Goal: Find specific page/section: Find specific page/section

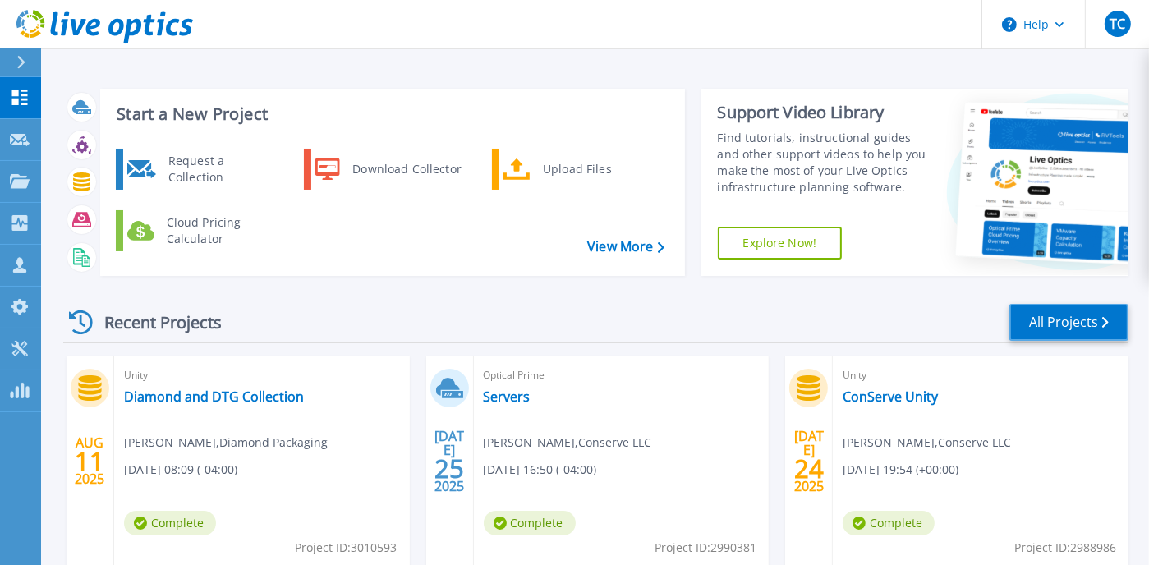
click at [1041, 318] on link "All Projects" at bounding box center [1068, 322] width 119 height 37
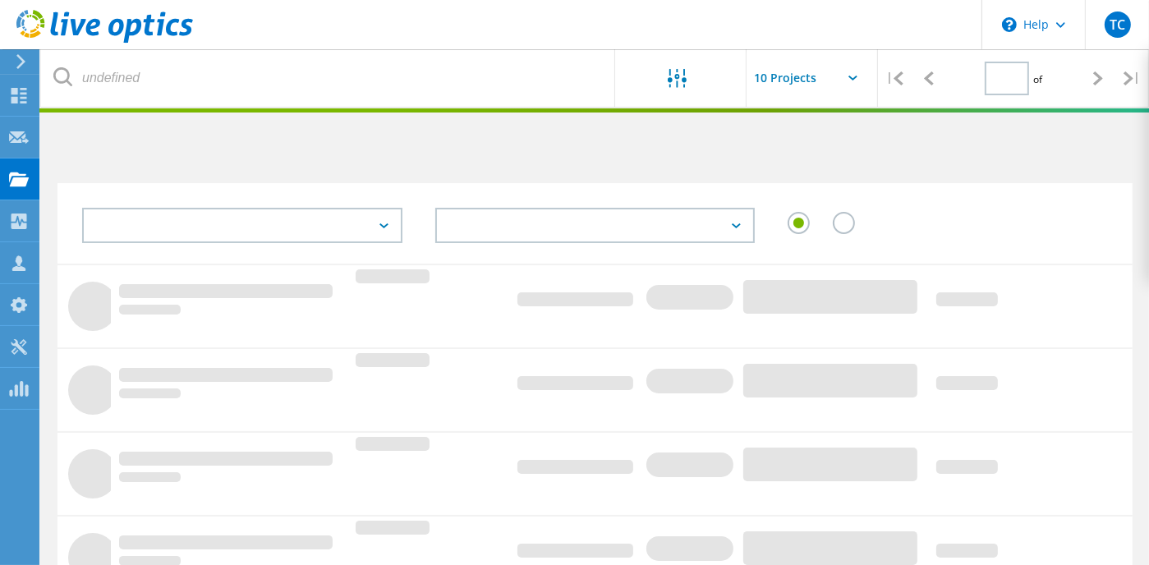
type input "1"
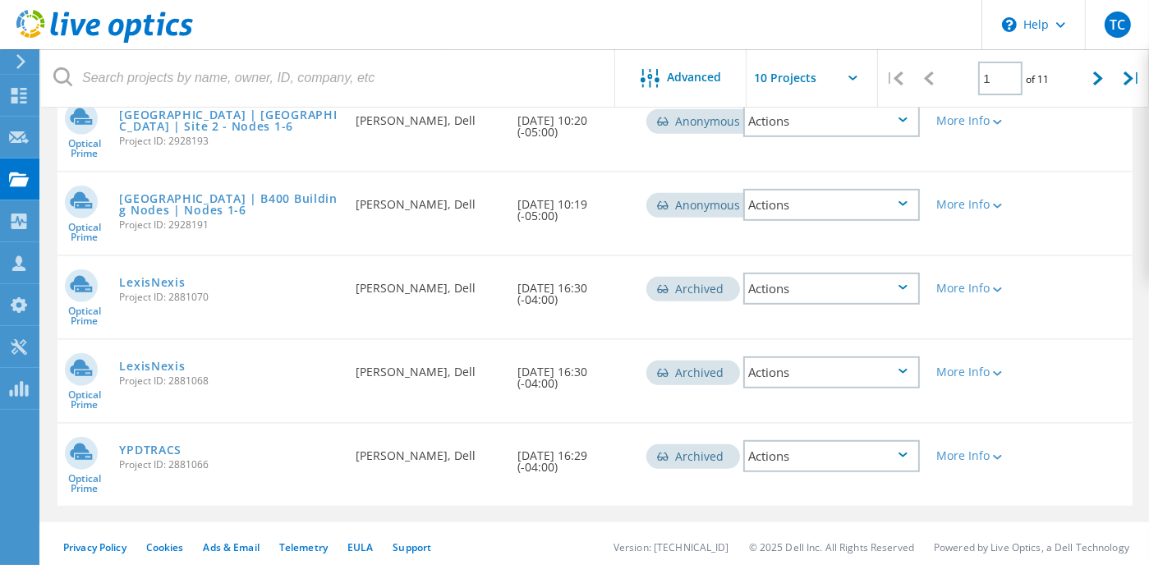
scroll to position [748, 0]
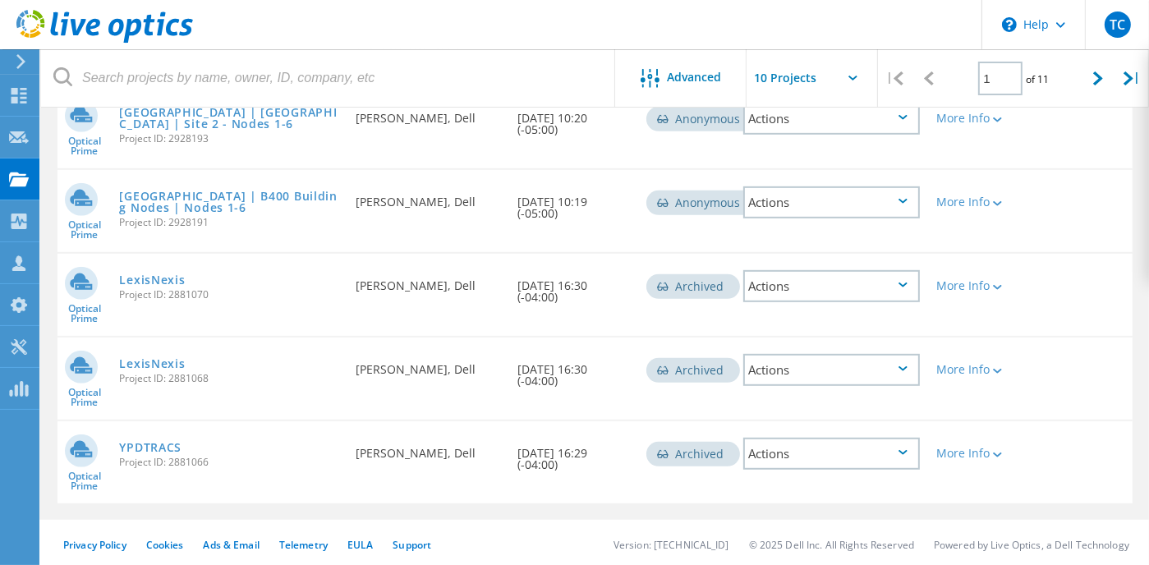
click at [547, 553] on div "Privacy Policy Cookies Ads & Email Telemetry EULA Support Version: 25.2.12.1 © …" at bounding box center [574, 544] width 1149 height 49
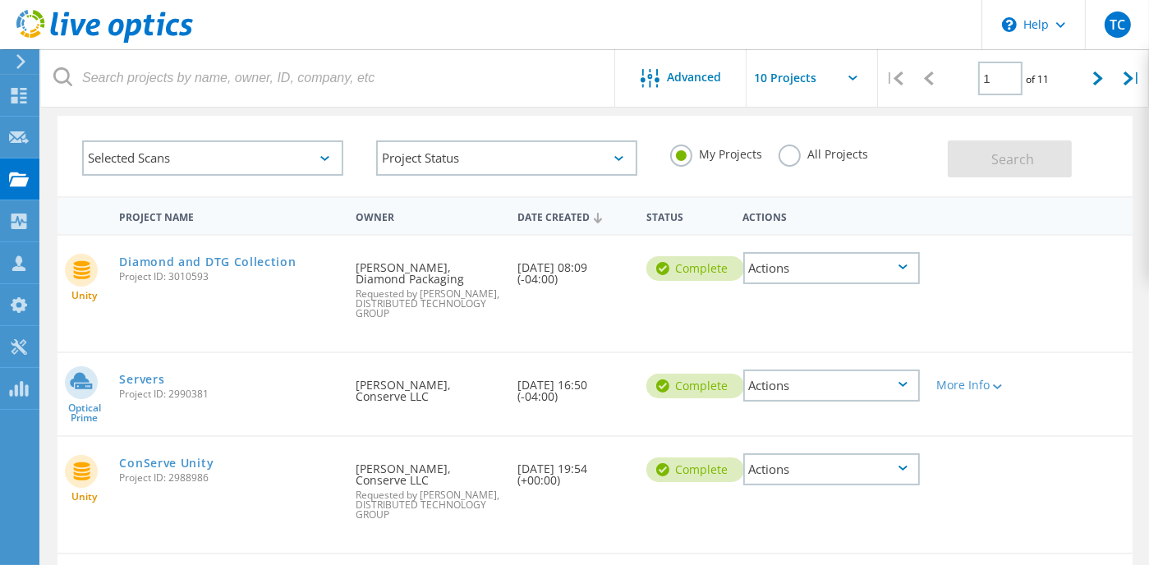
scroll to position [0, 0]
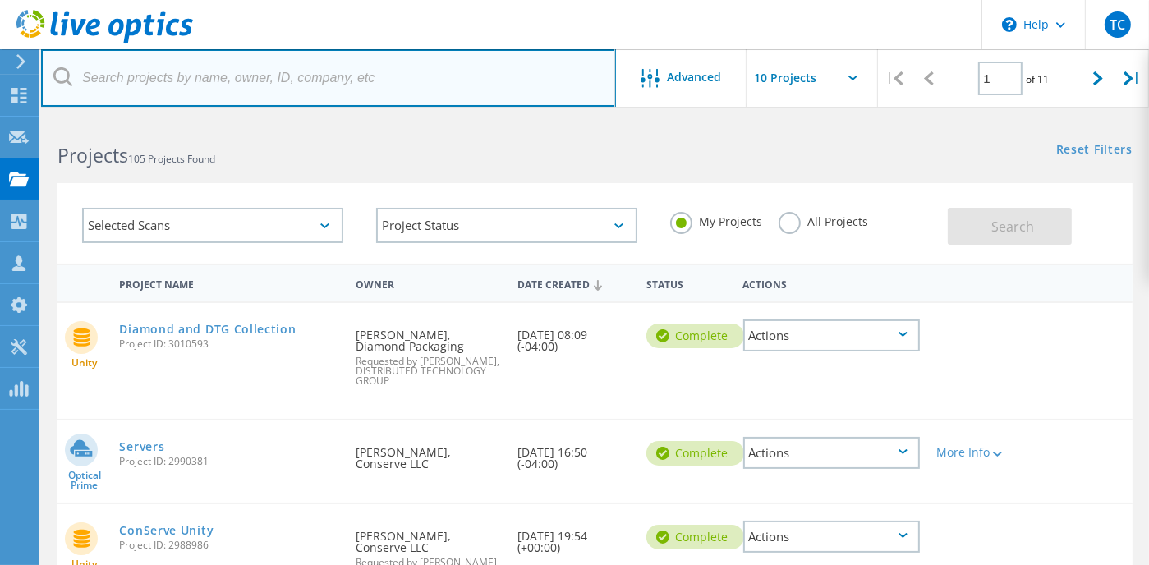
click at [207, 82] on input "text" at bounding box center [328, 77] width 575 height 57
paste input "Clarkstown"
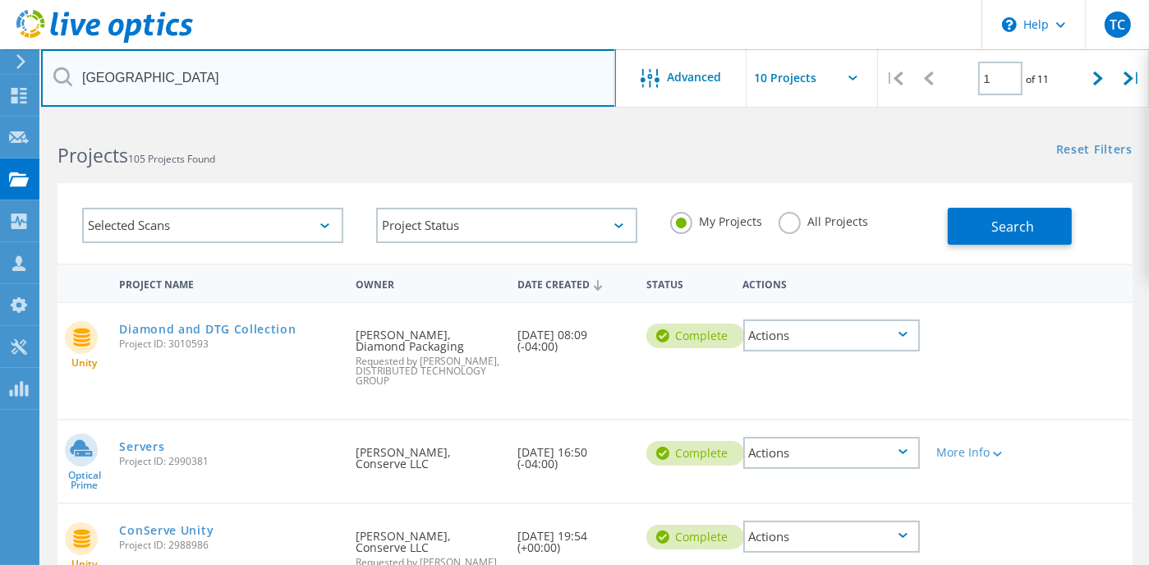
type input "Clarkstown"
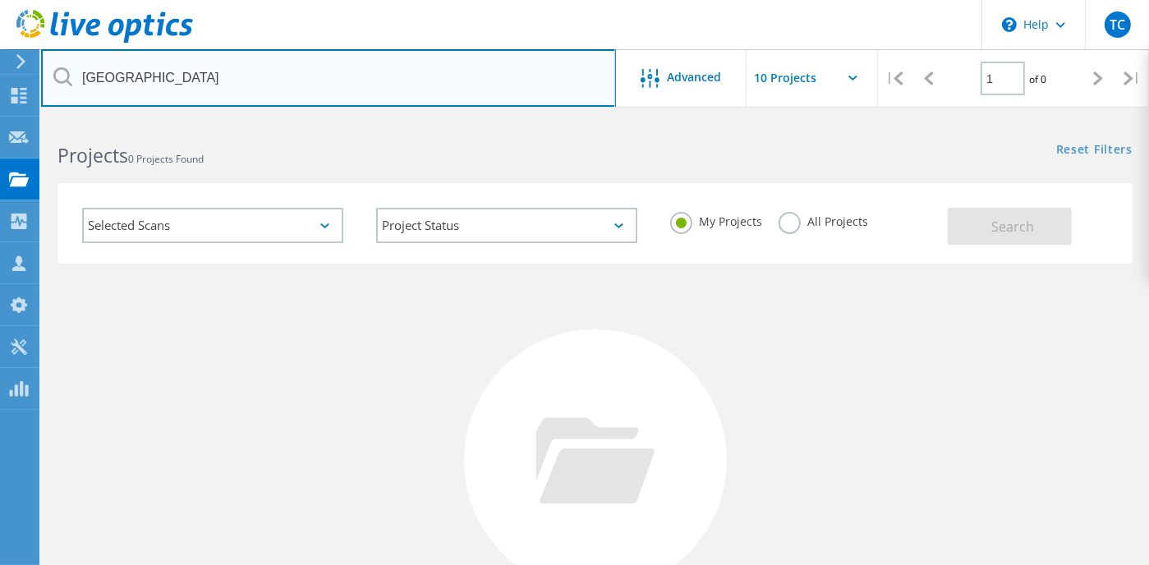
click at [302, 78] on input "Clarkstown" at bounding box center [328, 77] width 575 height 57
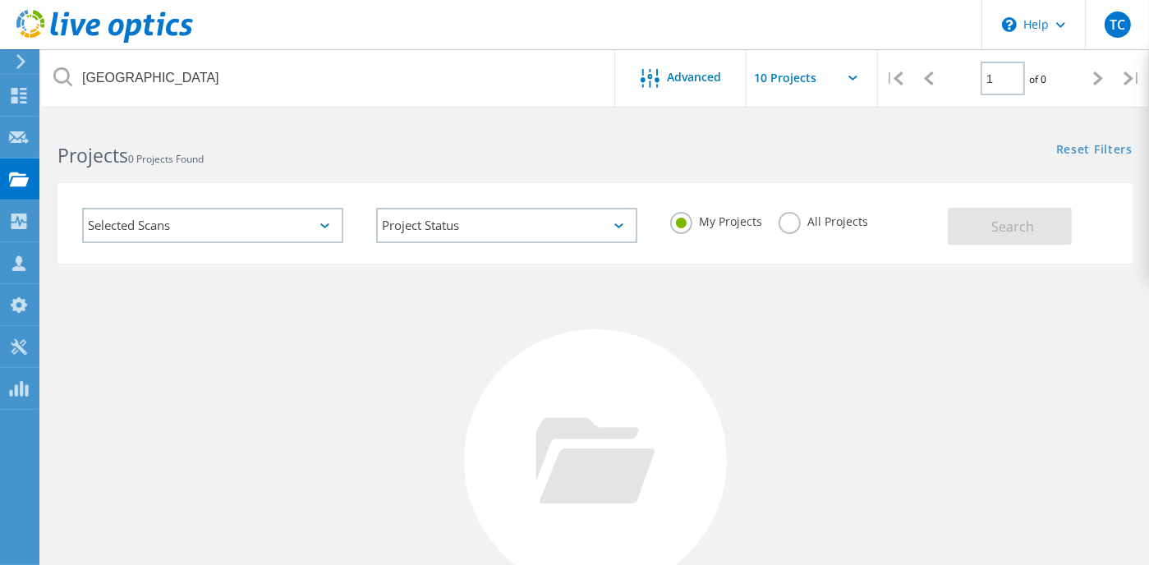
click at [58, 28] on icon at bounding box center [104, 27] width 177 height 34
